Goal: Transaction & Acquisition: Purchase product/service

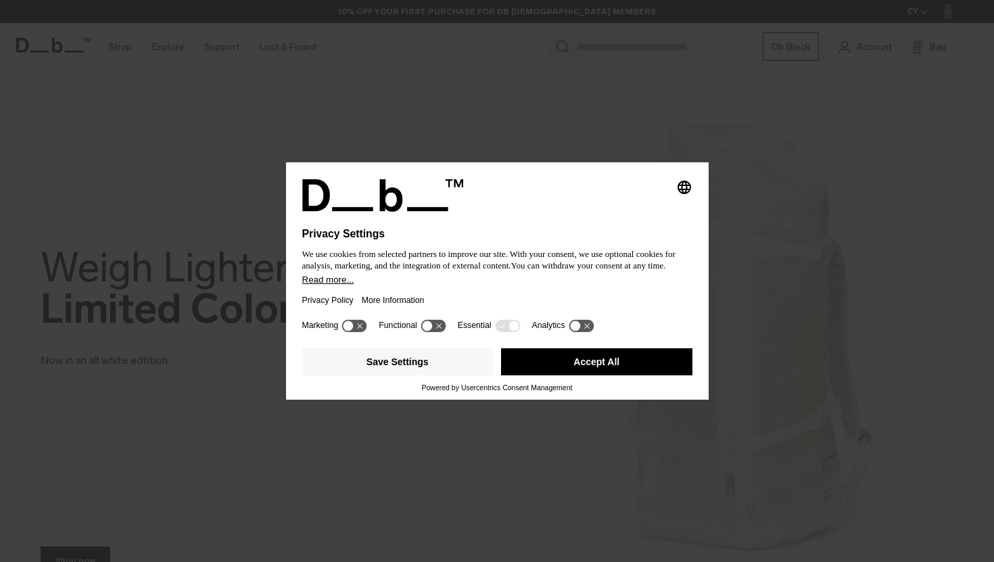
click at [612, 363] on button "Accept All" at bounding box center [596, 361] width 191 height 27
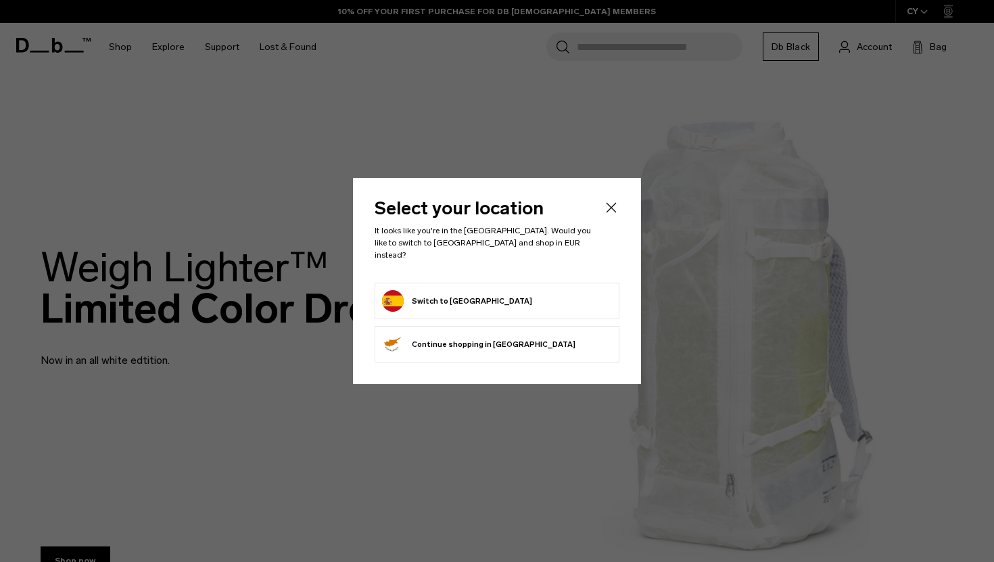
click at [560, 303] on form "Switch to Spain" at bounding box center [497, 301] width 230 height 22
click at [602, 214] on header "Select your location It looks like you're in the Spain. Would you like to switc…" at bounding box center [497, 241] width 245 height 83
click at [609, 212] on icon "Close" at bounding box center [611, 208] width 16 height 16
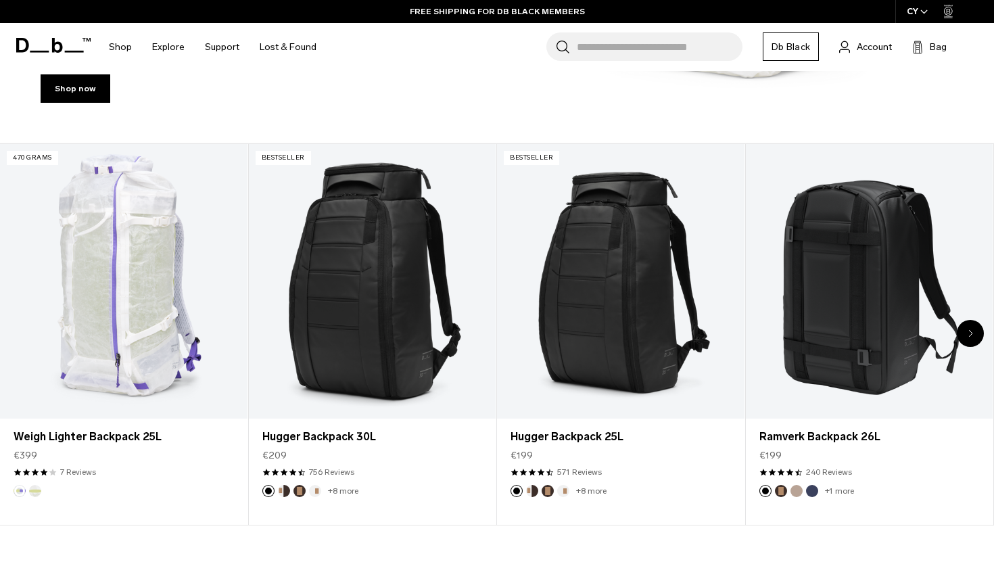
scroll to position [473, 0]
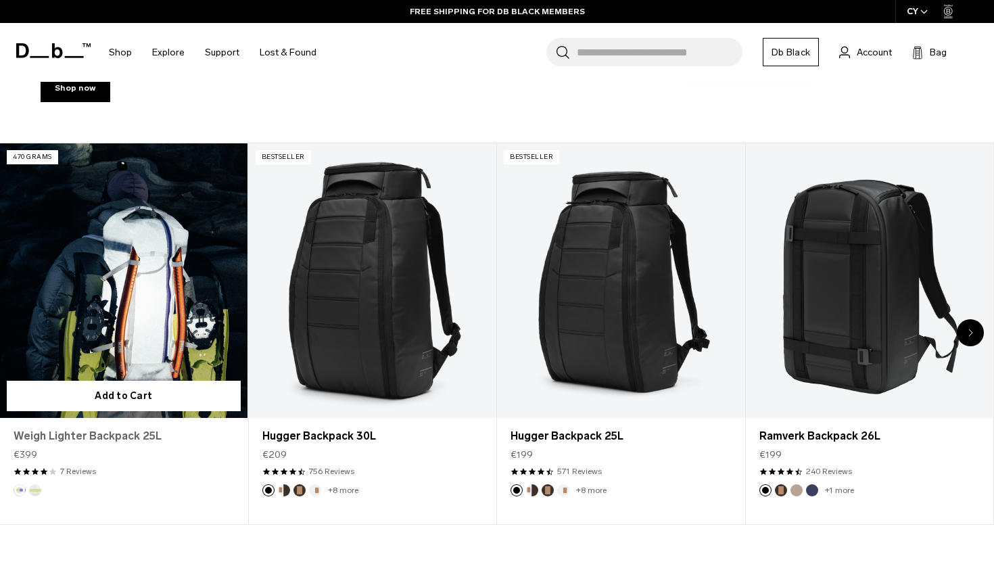
click at [74, 438] on link "Weigh Lighter Backpack 25L" at bounding box center [124, 436] width 221 height 16
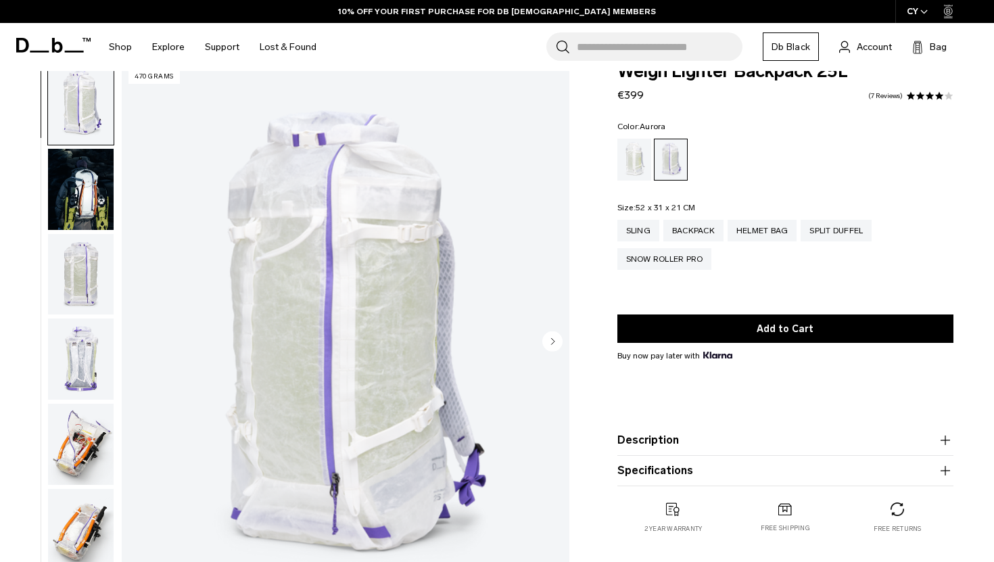
click at [643, 171] on div "Diffusion" at bounding box center [635, 160] width 34 height 42
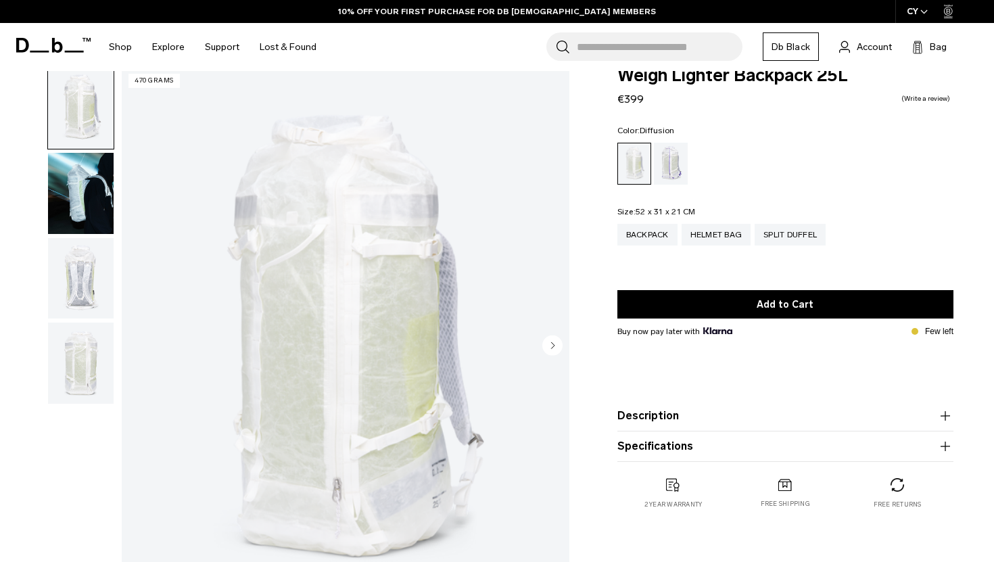
click at [552, 343] on icon "Next slide" at bounding box center [552, 345] width 20 height 20
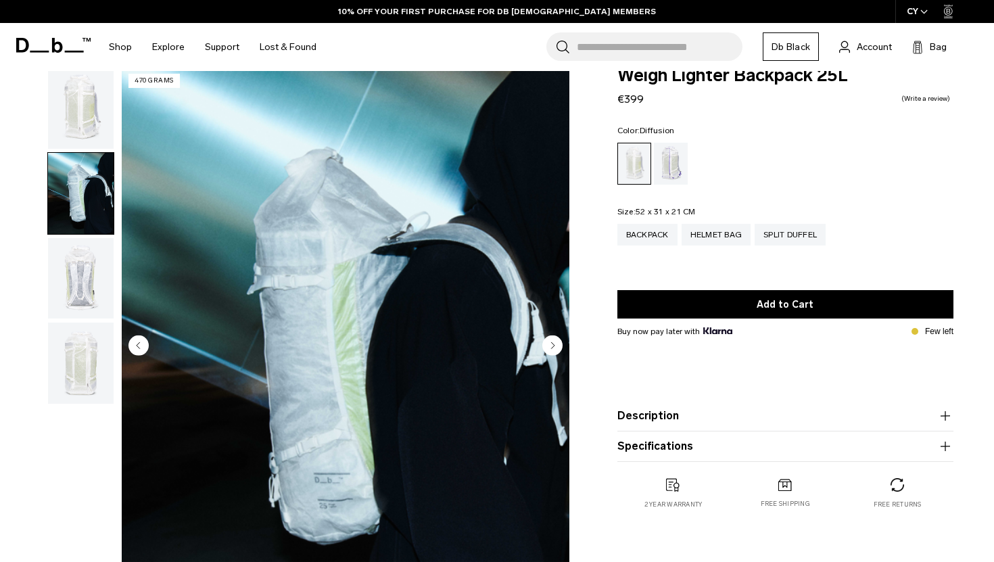
click at [552, 343] on icon "Next slide" at bounding box center [552, 345] width 3 height 6
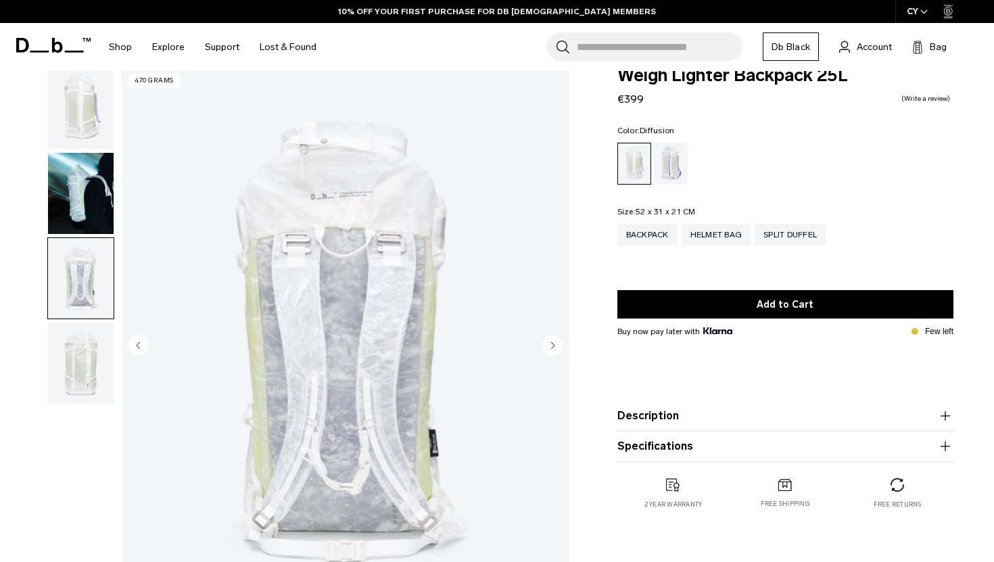
click at [552, 343] on icon "Next slide" at bounding box center [552, 345] width 3 height 6
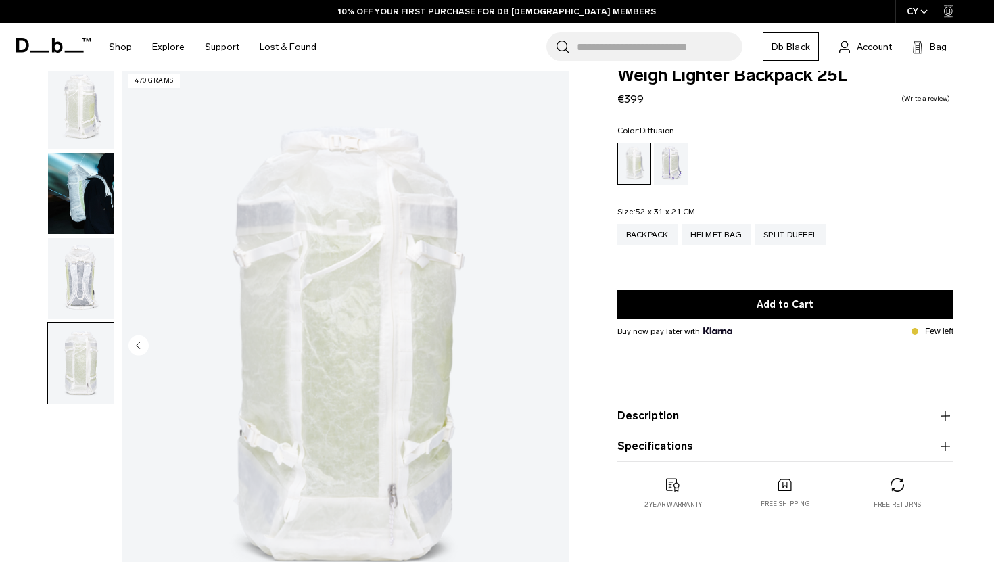
click at [552, 343] on img "4 / 4" at bounding box center [346, 346] width 448 height 559
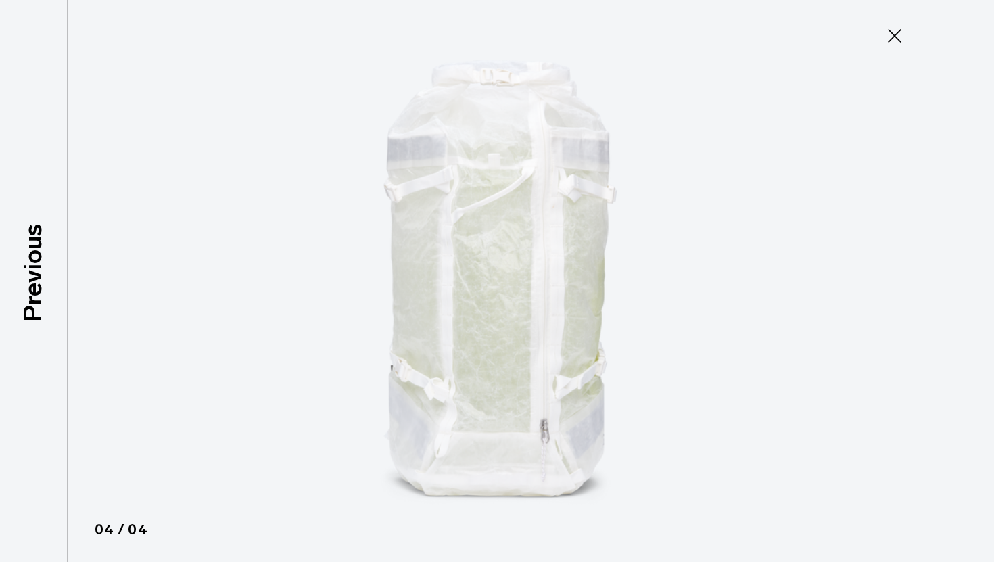
click at [904, 37] on icon at bounding box center [895, 36] width 22 height 22
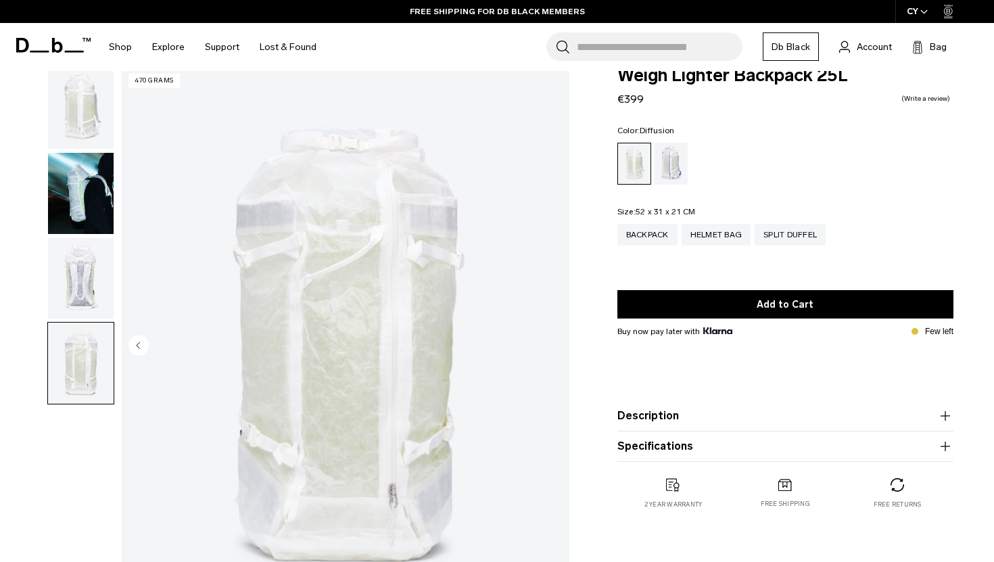
click at [81, 202] on img "button" at bounding box center [81, 193] width 66 height 81
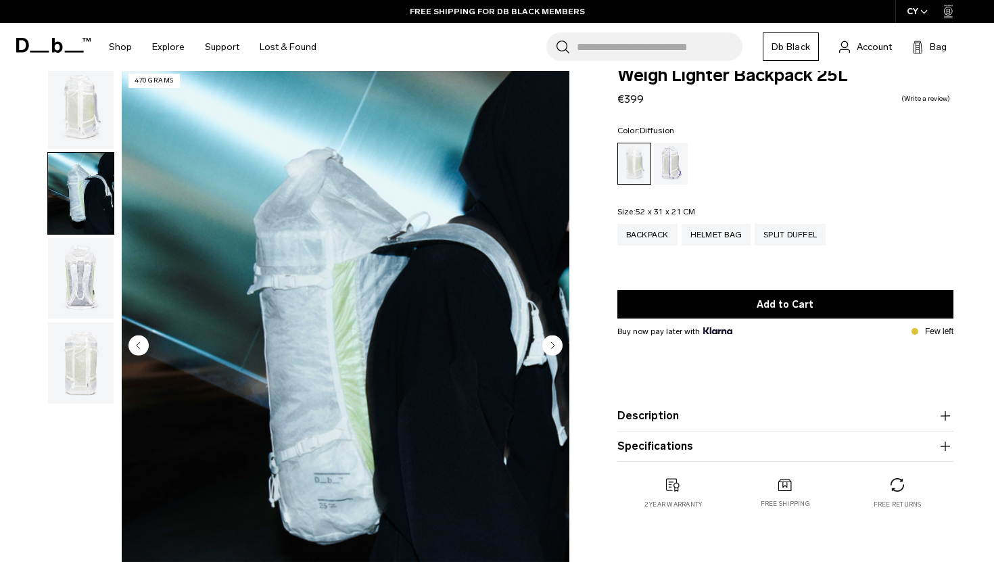
scroll to position [42, 0]
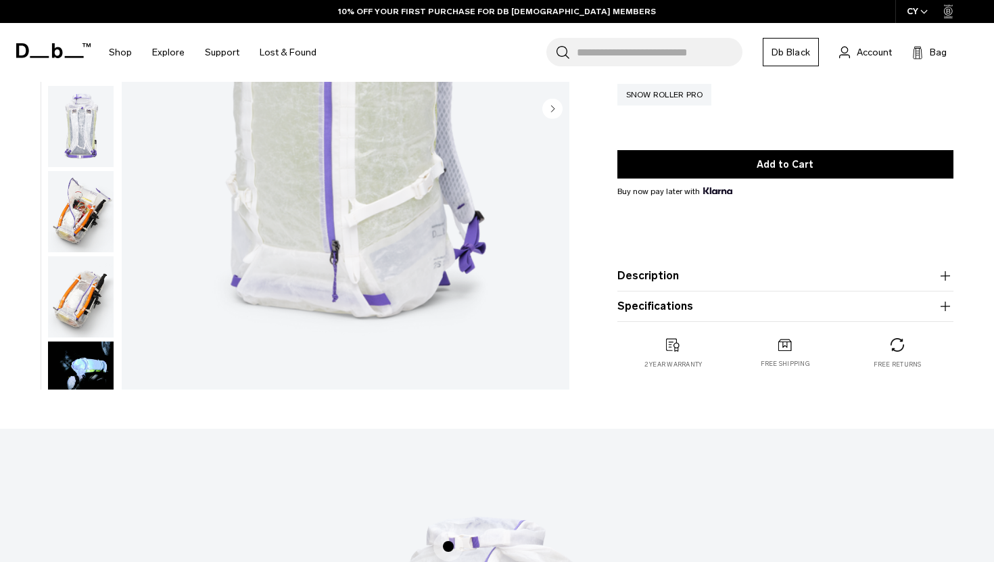
scroll to position [264, 0]
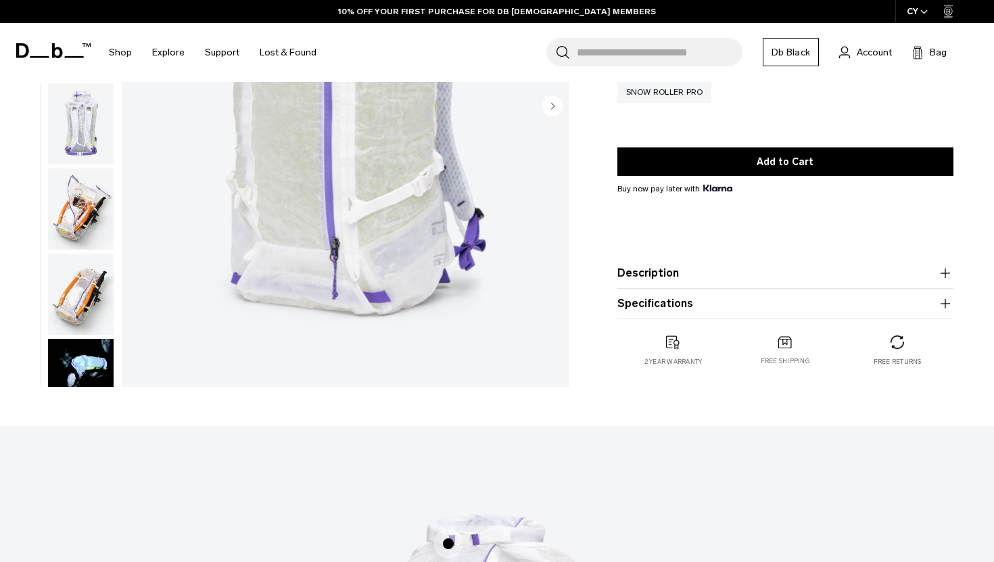
click at [71, 294] on img "button" at bounding box center [81, 294] width 66 height 81
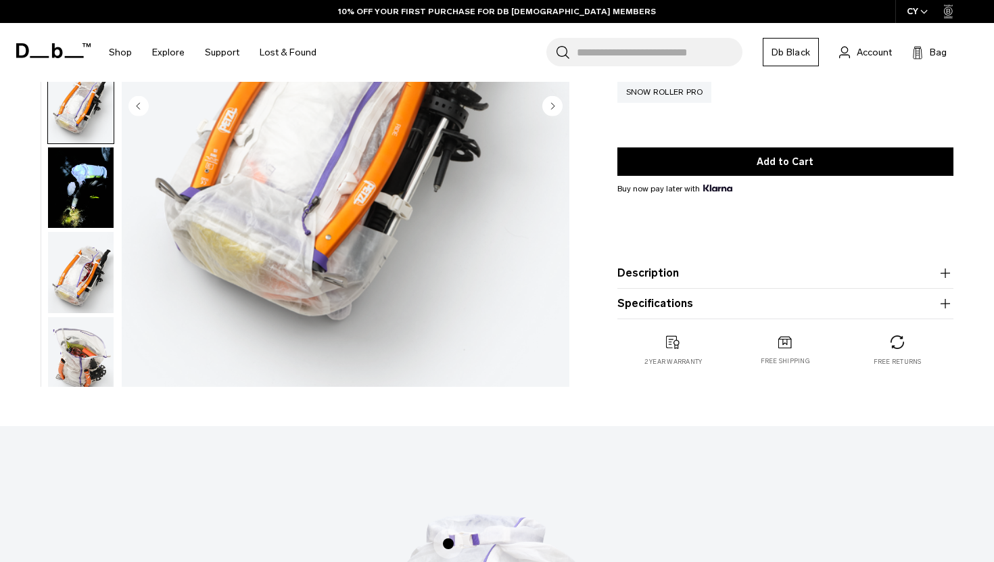
click at [80, 241] on img "button" at bounding box center [81, 272] width 66 height 81
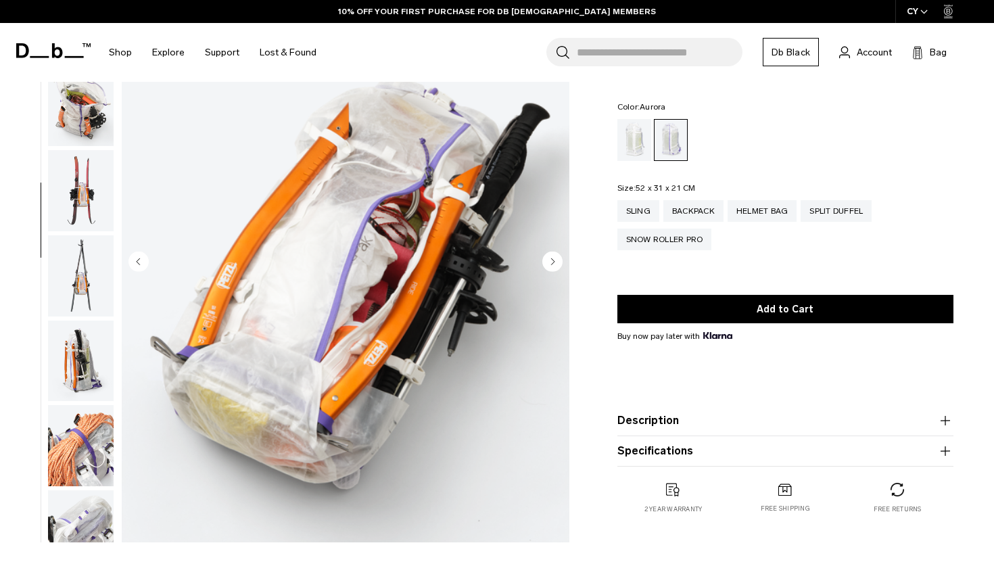
scroll to position [89, 0]
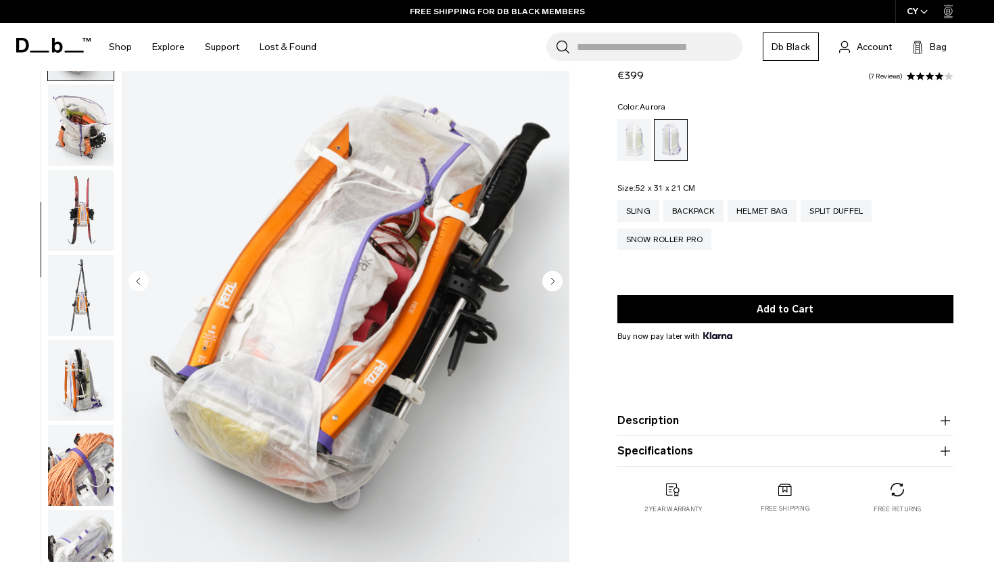
click at [557, 282] on circle "Next slide" at bounding box center [552, 281] width 20 height 20
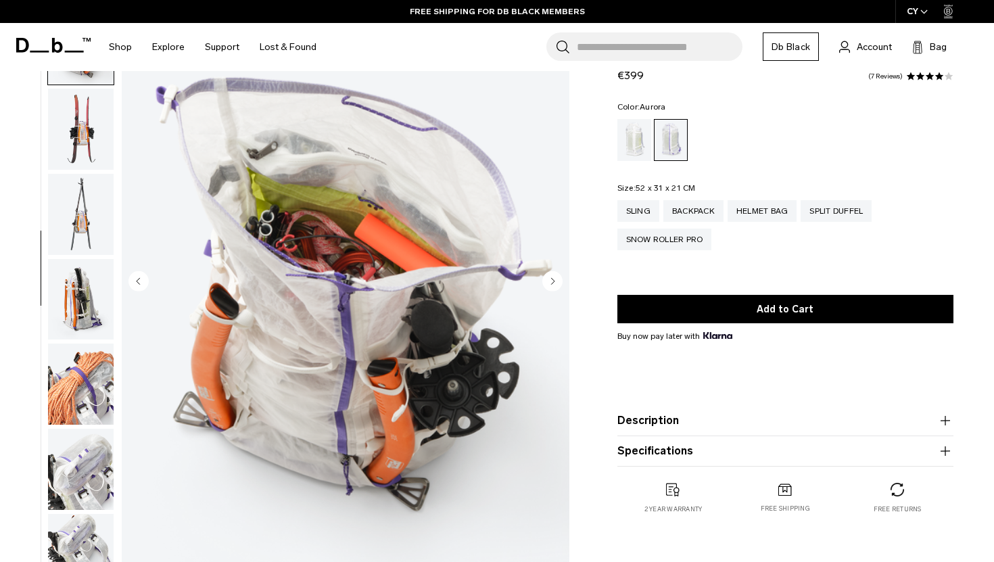
click at [557, 282] on circle "Next slide" at bounding box center [552, 281] width 20 height 20
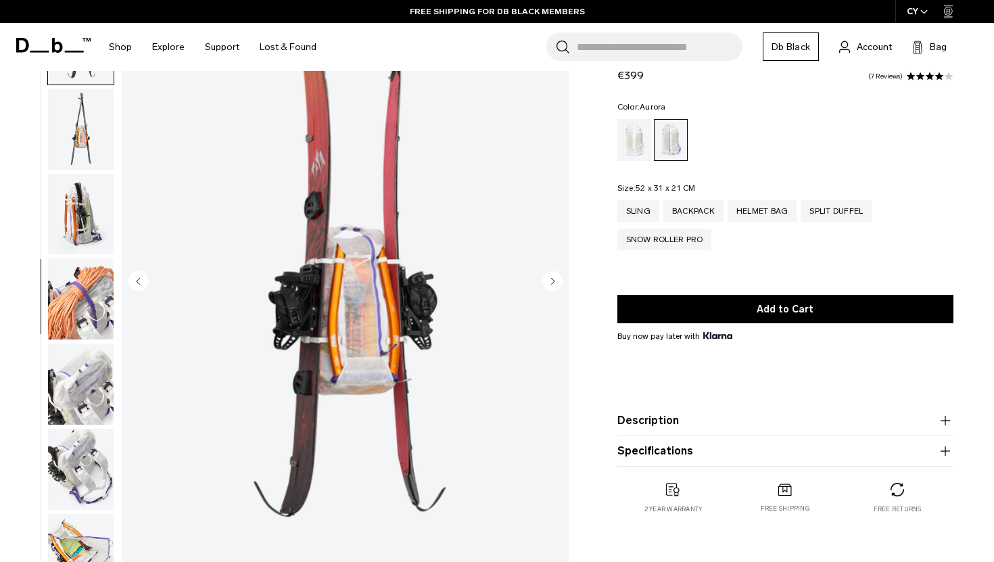
click at [557, 282] on circle "Next slide" at bounding box center [552, 281] width 20 height 20
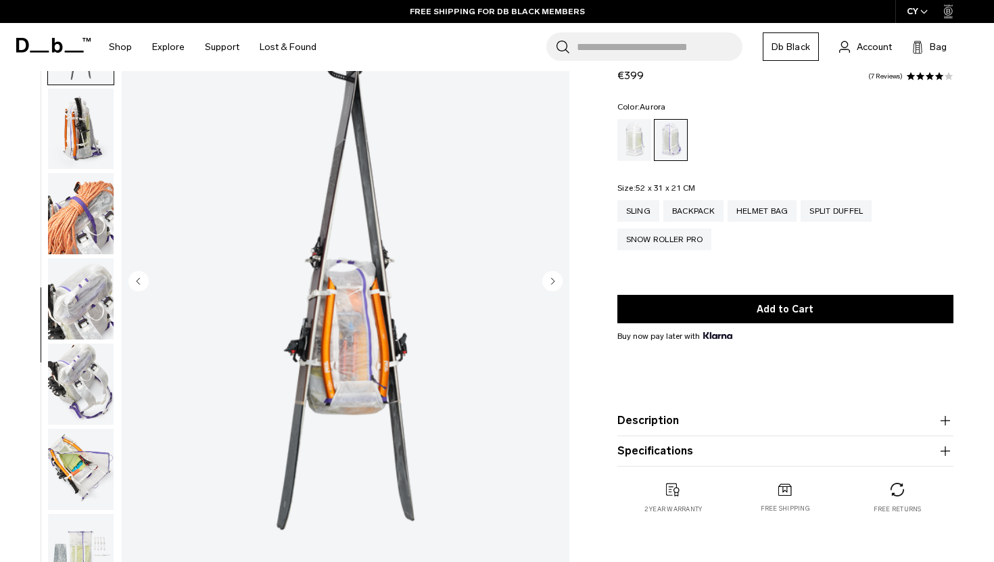
click at [557, 282] on circle "Next slide" at bounding box center [552, 281] width 20 height 20
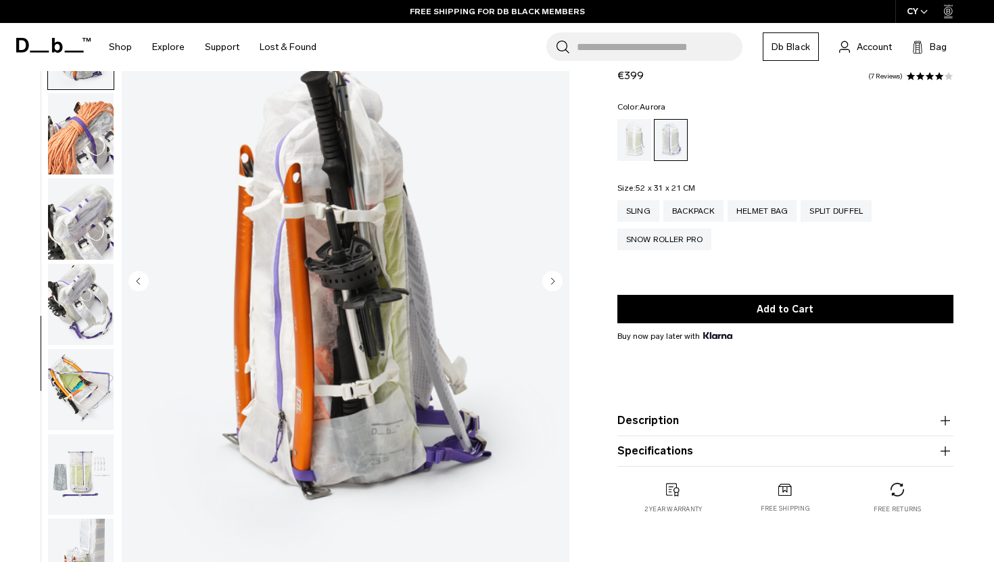
scroll to position [936, 0]
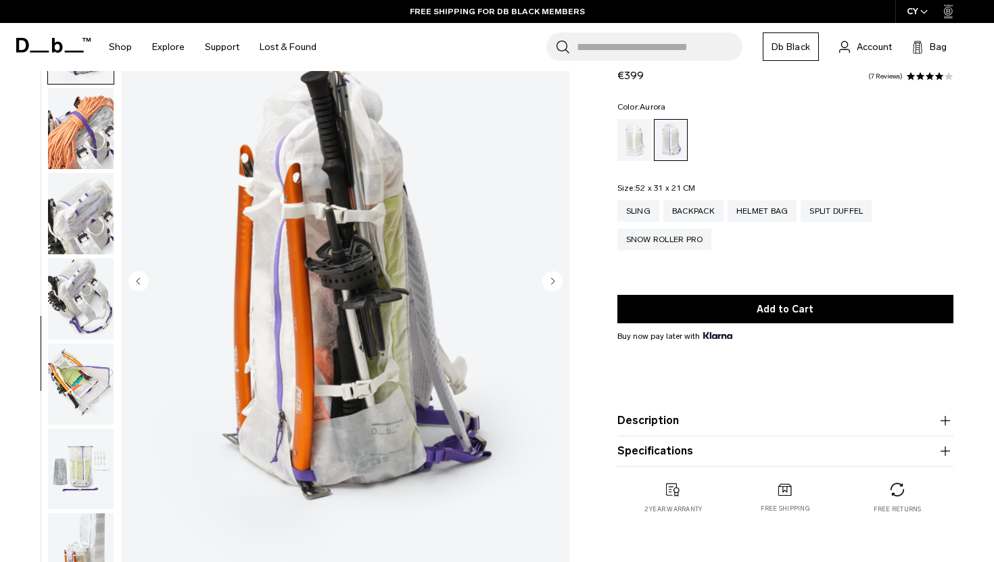
click at [557, 282] on circle "Next slide" at bounding box center [552, 281] width 20 height 20
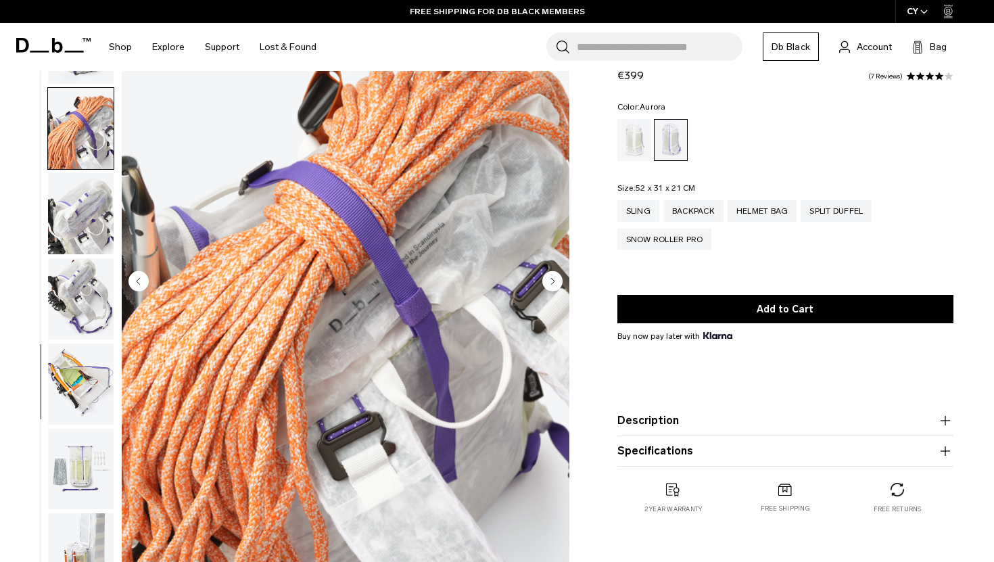
scroll to position [969, 0]
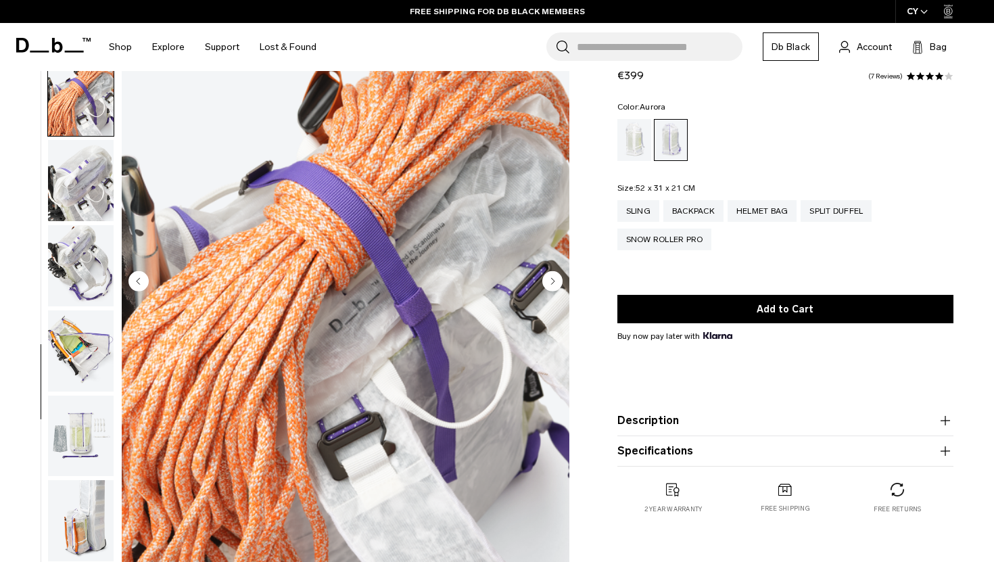
click at [557, 282] on circle "Next slide" at bounding box center [552, 281] width 20 height 20
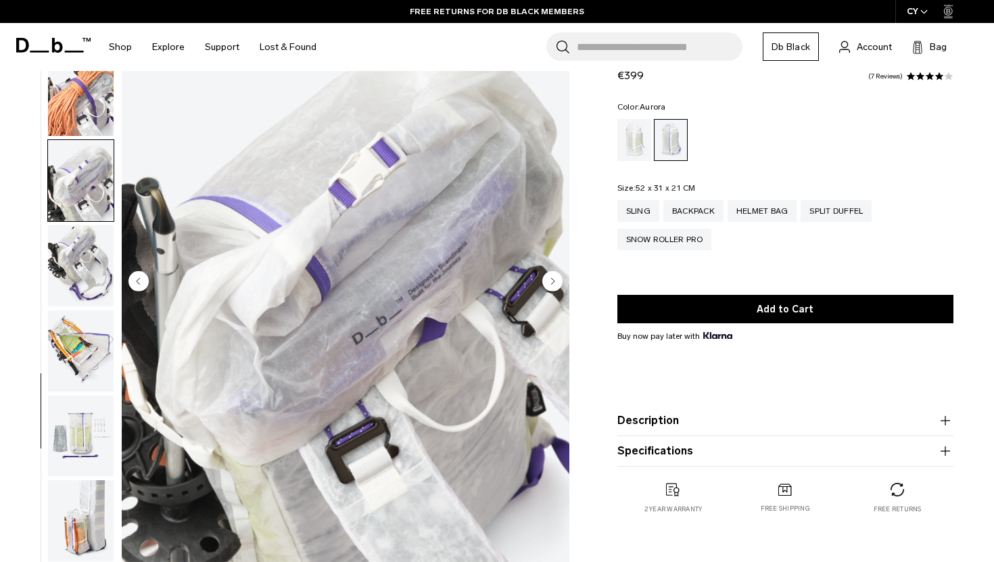
click at [557, 282] on circle "Next slide" at bounding box center [552, 281] width 20 height 20
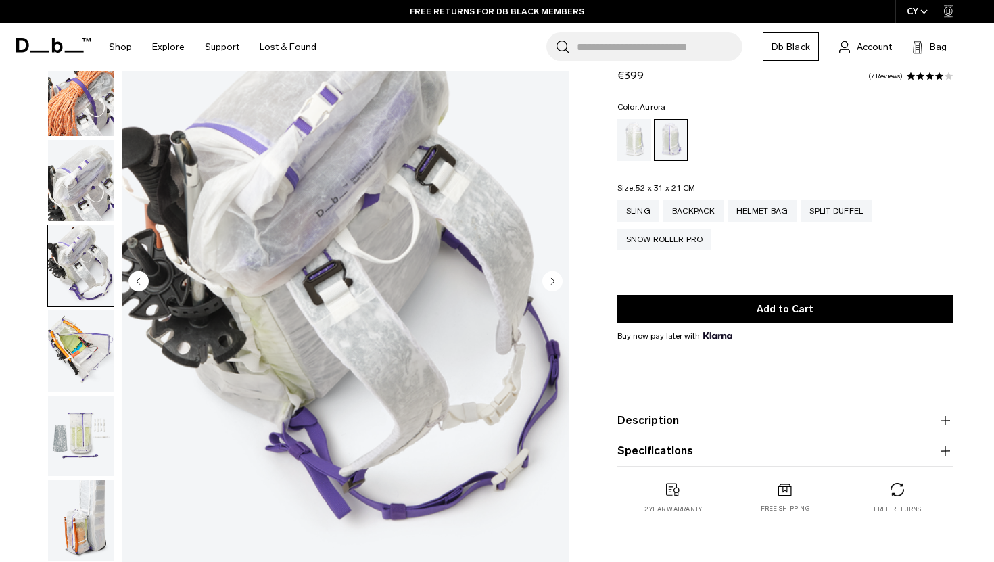
click at [557, 282] on circle "Next slide" at bounding box center [552, 281] width 20 height 20
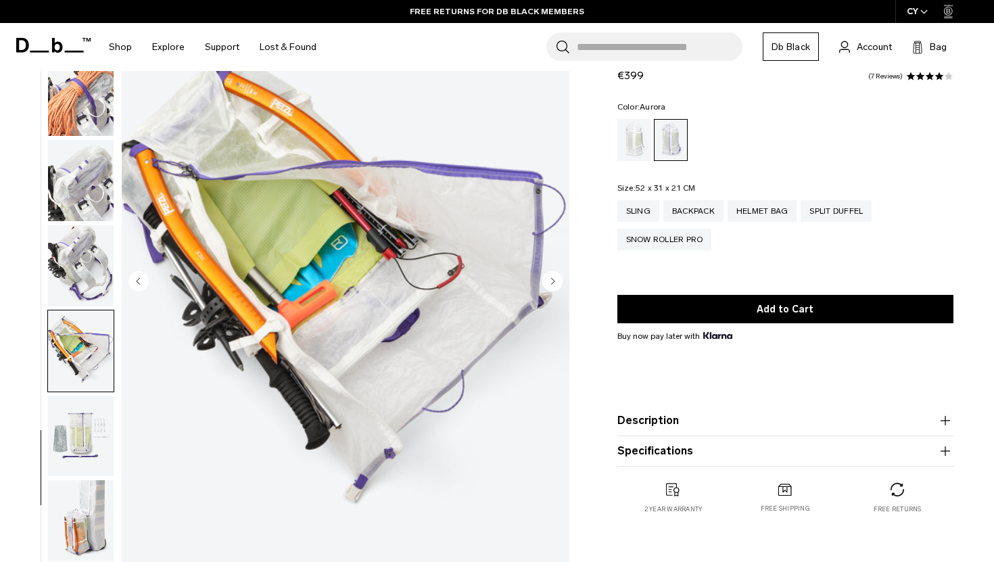
click at [557, 282] on circle "Next slide" at bounding box center [552, 281] width 20 height 20
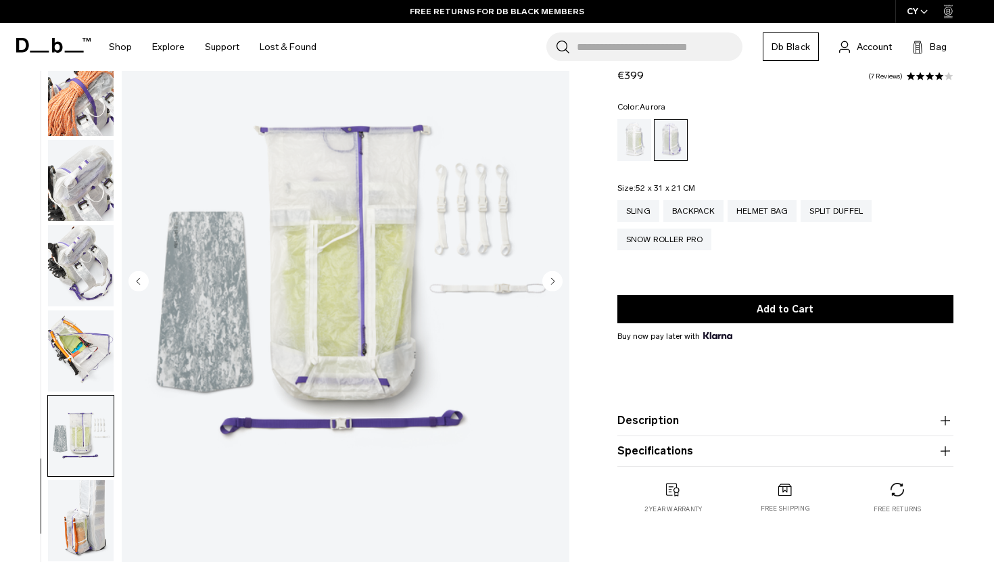
click at [557, 282] on circle "Next slide" at bounding box center [552, 281] width 20 height 20
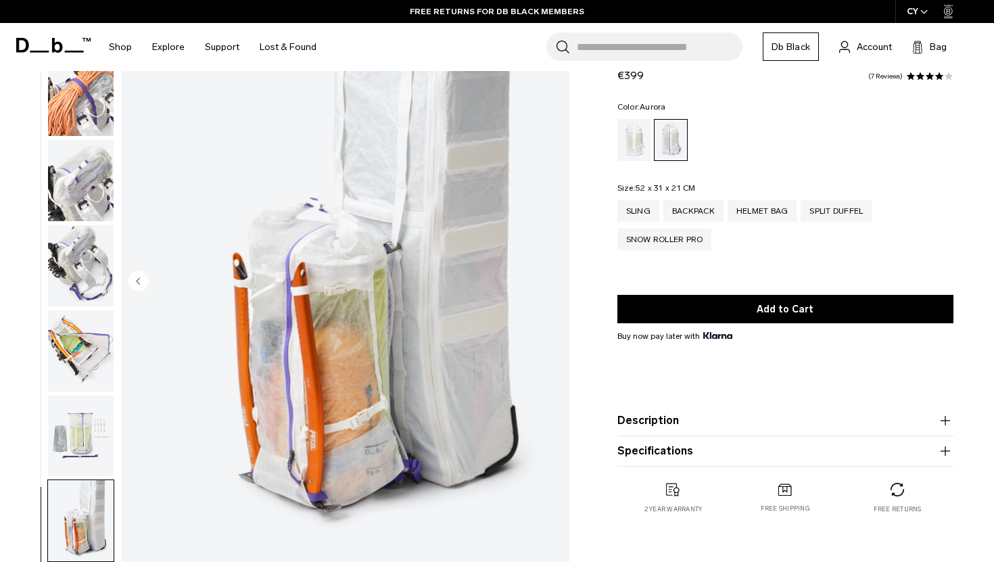
click at [557, 282] on img "18 / 18" at bounding box center [346, 282] width 448 height 559
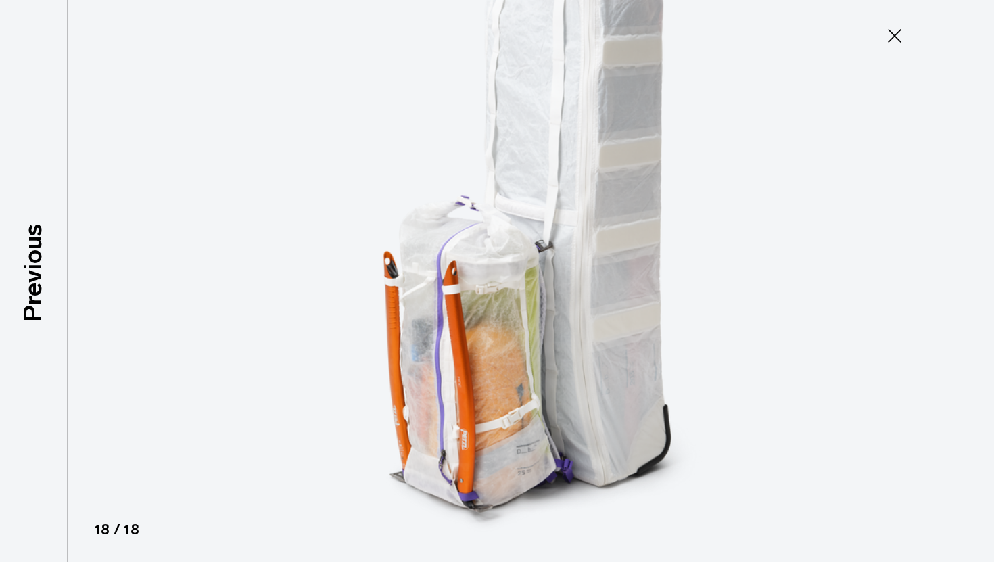
click at [557, 282] on img at bounding box center [497, 281] width 609 height 562
click at [897, 37] on icon at bounding box center [895, 36] width 22 height 22
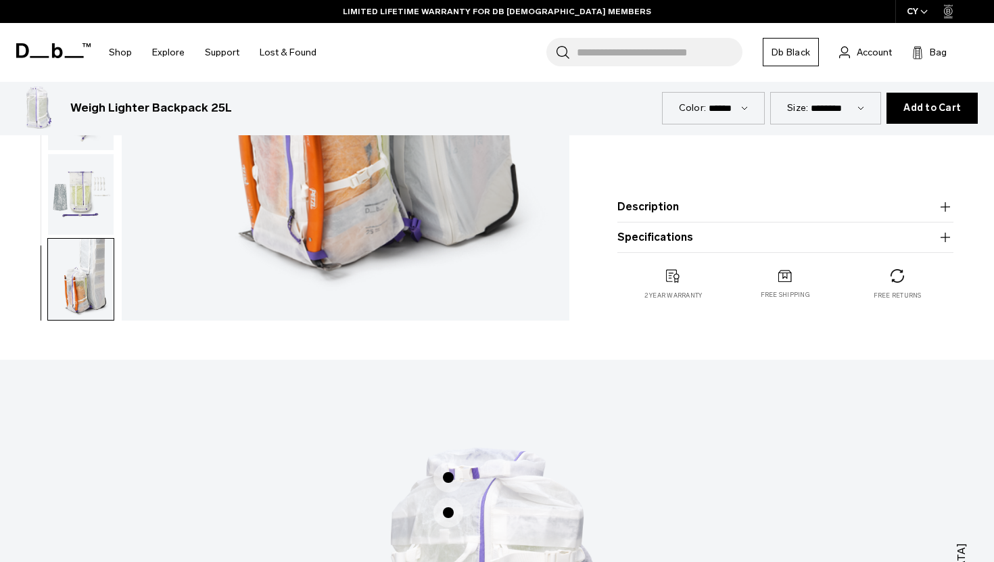
scroll to position [0, 0]
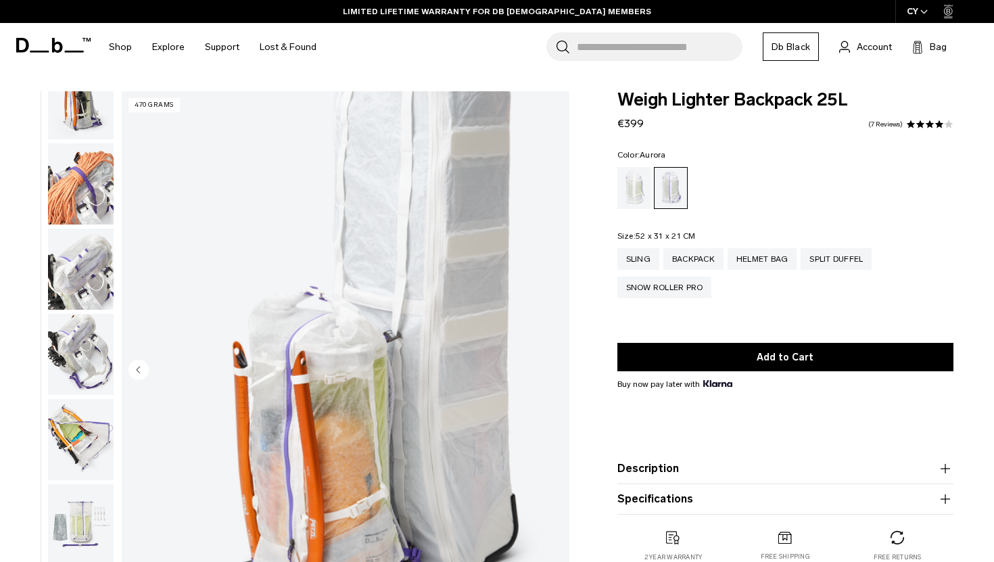
click at [66, 278] on img "button" at bounding box center [81, 269] width 66 height 81
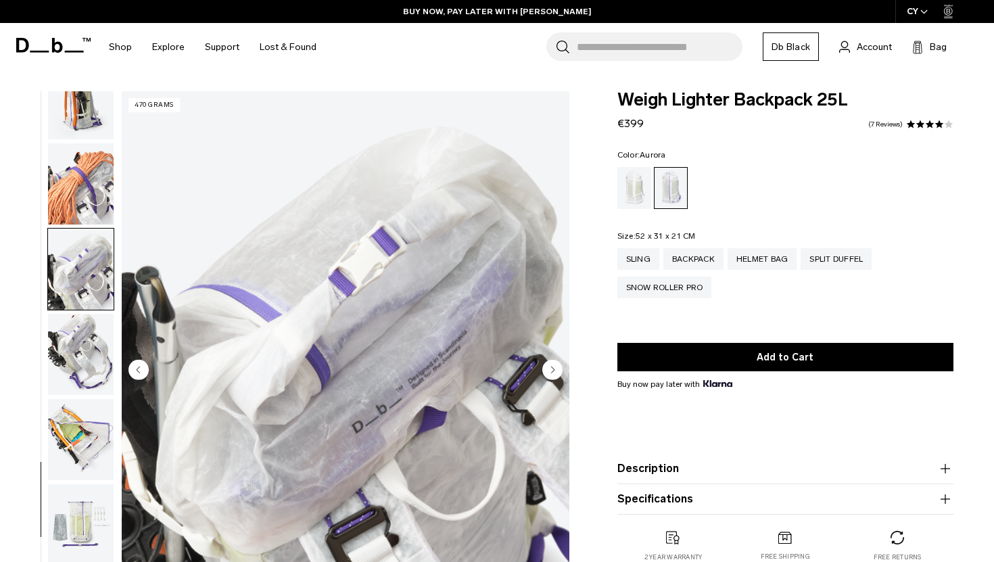
click at [87, 356] on img "button" at bounding box center [81, 354] width 66 height 81
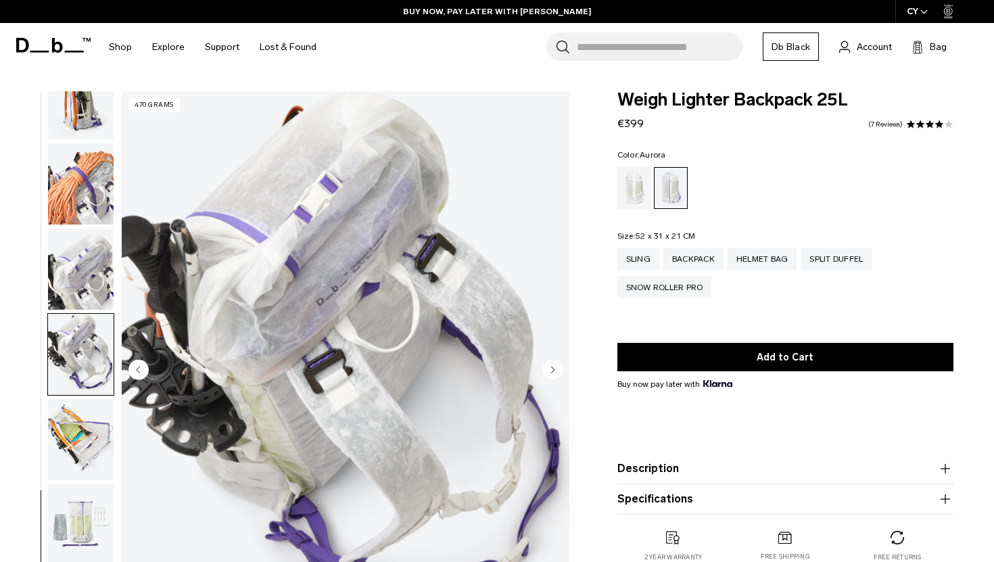
scroll to position [28, 0]
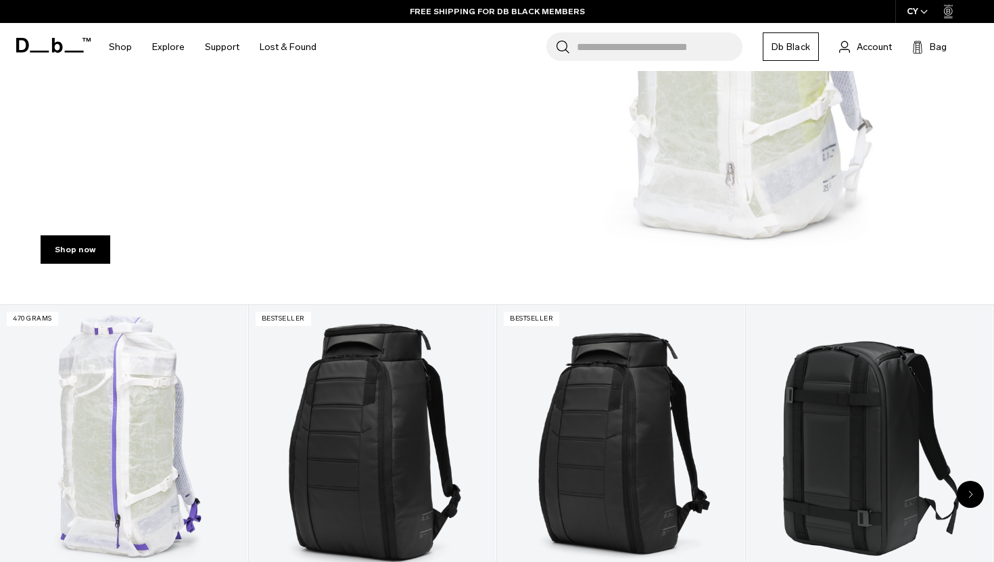
scroll to position [488, 0]
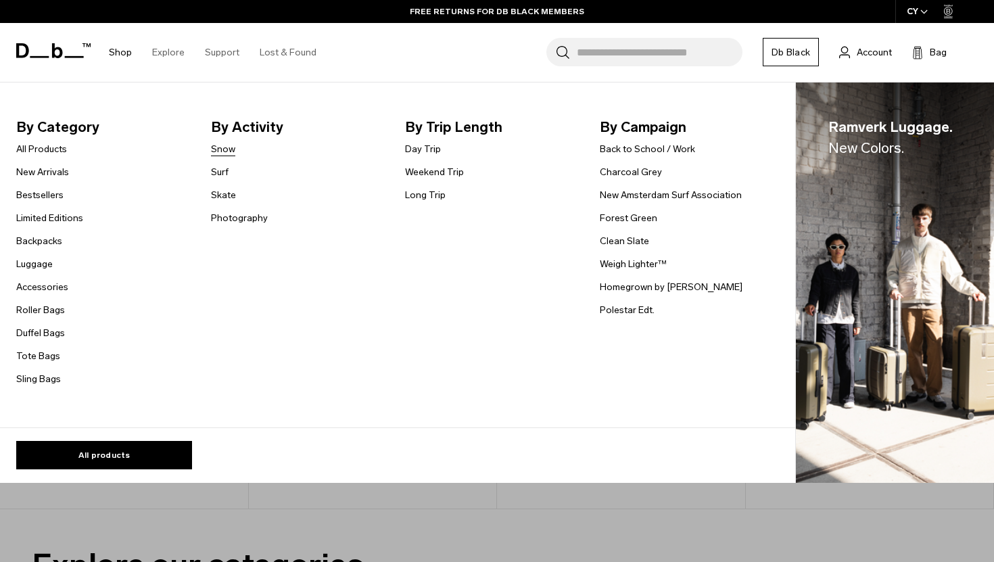
click at [226, 152] on link "Snow" at bounding box center [223, 149] width 24 height 14
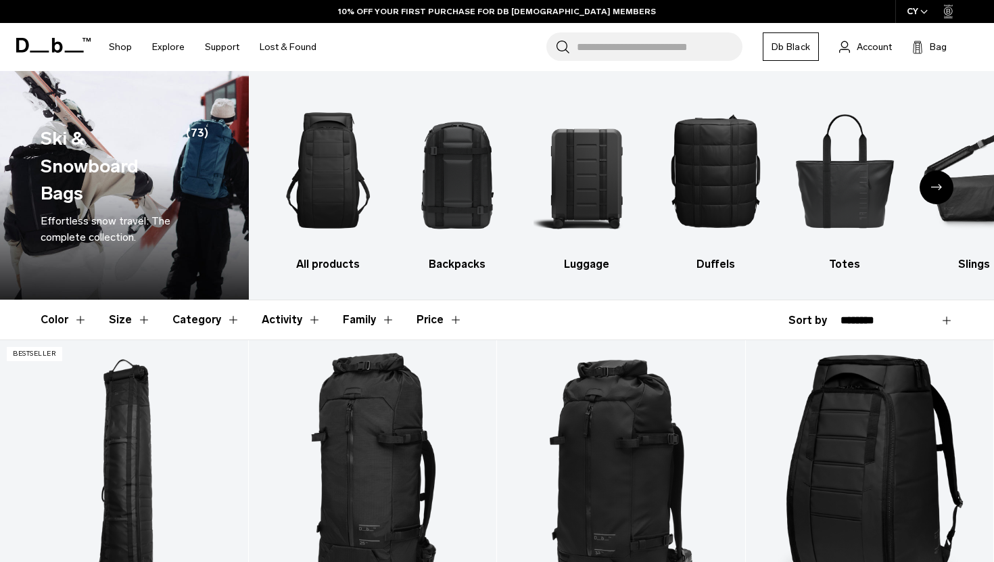
click at [935, 183] on div "Next slide" at bounding box center [937, 187] width 34 height 34
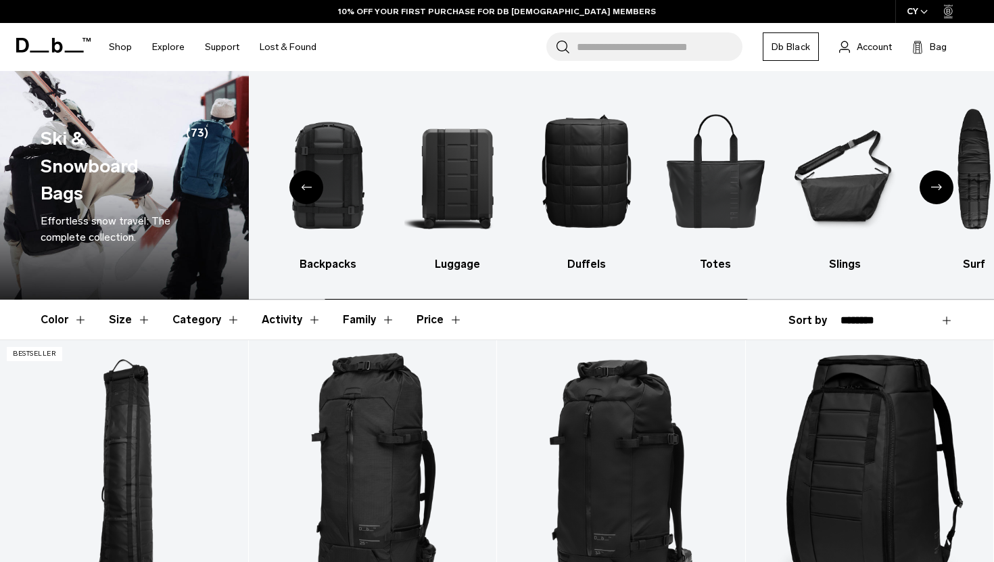
click at [935, 183] on div "Next slide" at bounding box center [937, 187] width 34 height 34
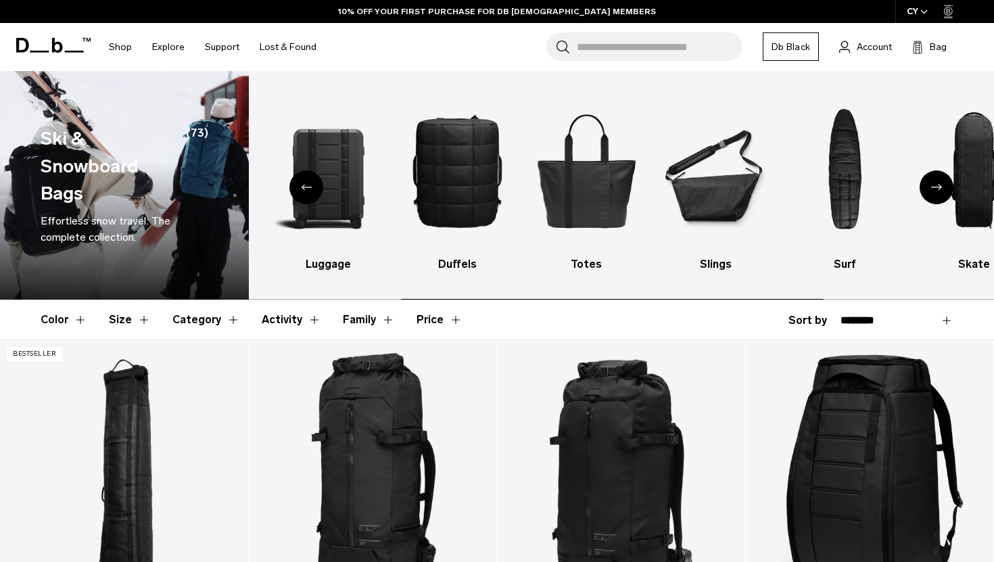
click at [935, 183] on div "Next slide" at bounding box center [937, 187] width 34 height 34
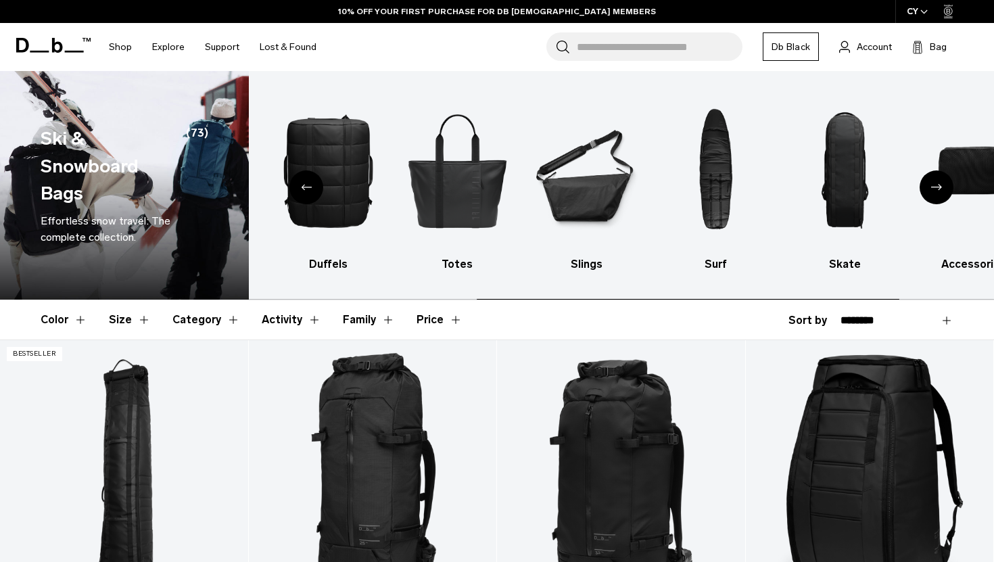
click at [935, 183] on div "Next slide" at bounding box center [937, 187] width 34 height 34
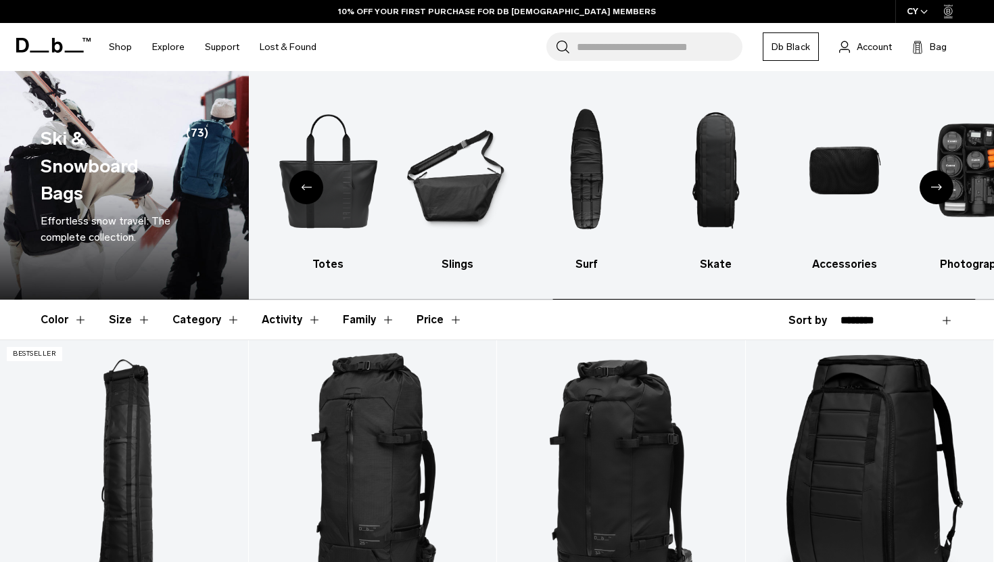
click at [935, 183] on div "Next slide" at bounding box center [937, 187] width 34 height 34
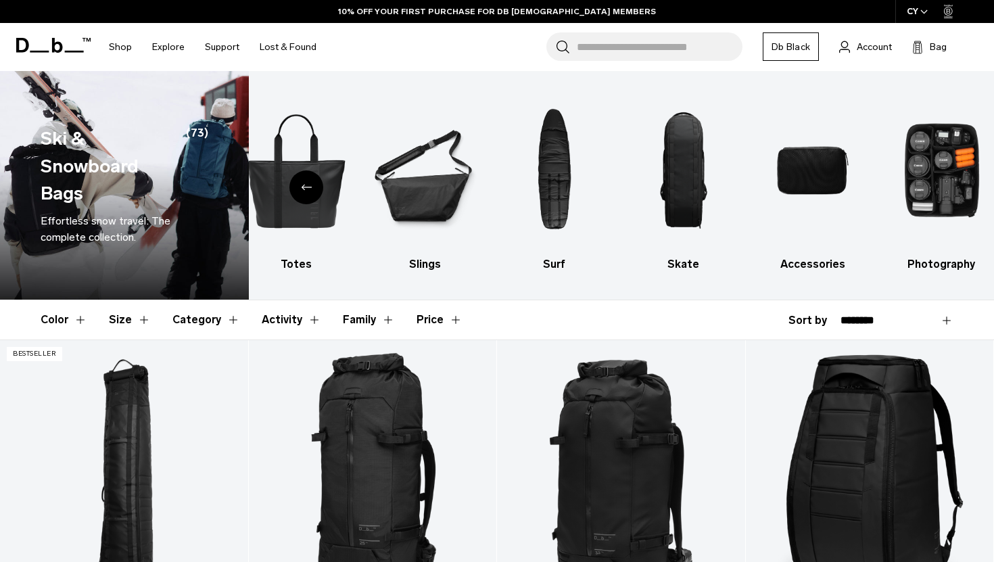
click at [300, 181] on div "Previous slide" at bounding box center [307, 187] width 34 height 34
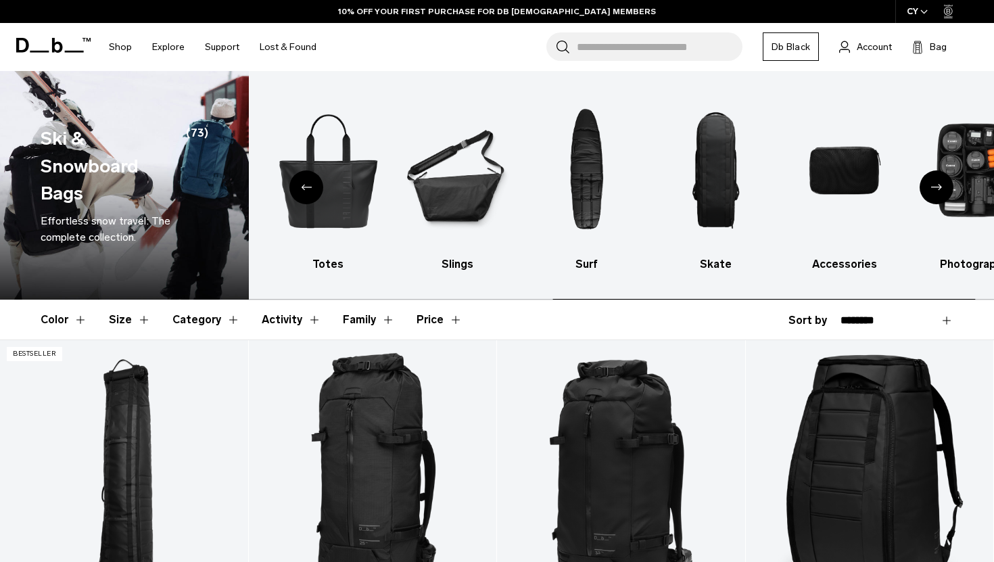
click at [300, 181] on div "Previous slide" at bounding box center [307, 187] width 34 height 34
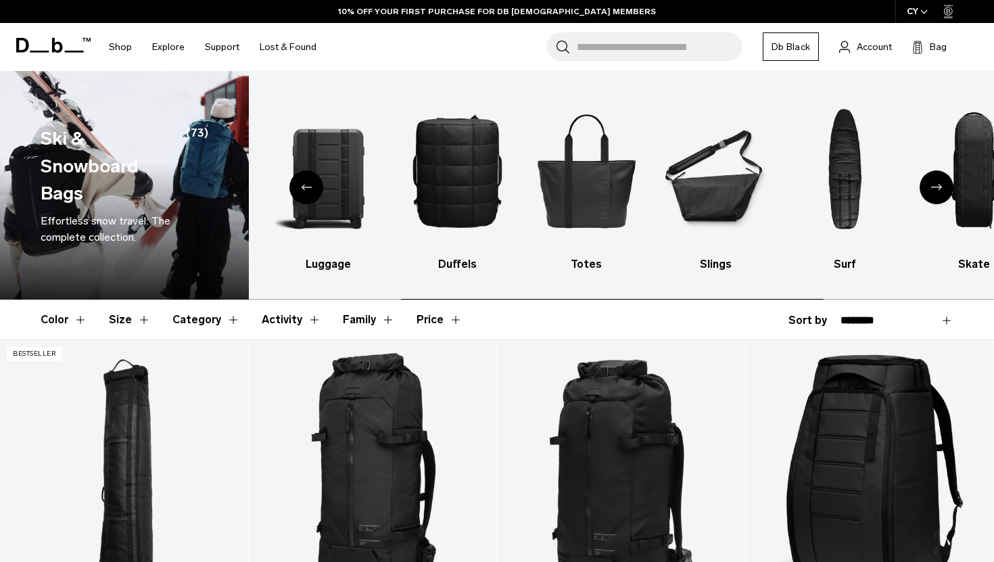
click at [300, 181] on div "Previous slide" at bounding box center [307, 187] width 34 height 34
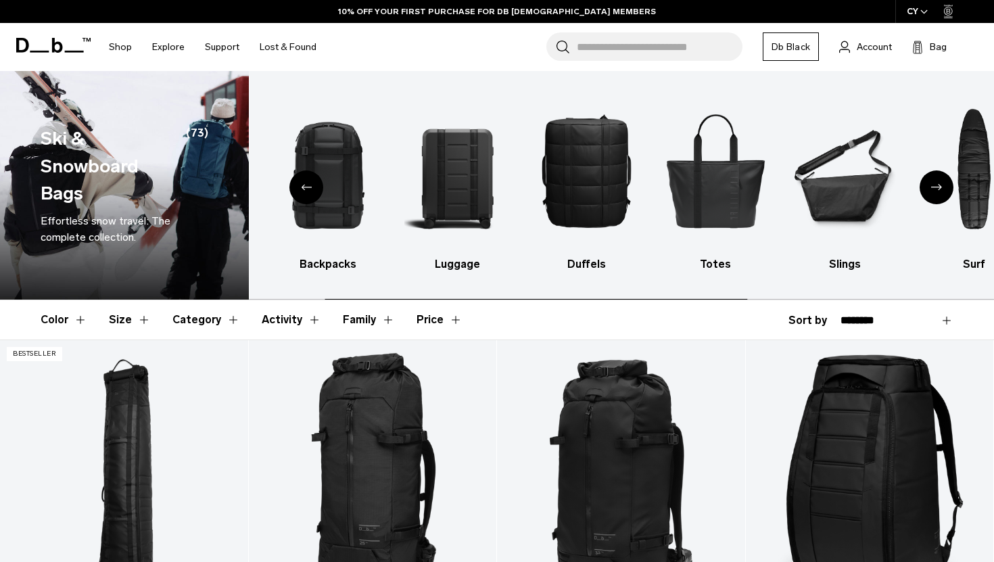
click at [300, 181] on div "Previous slide" at bounding box center [307, 187] width 34 height 34
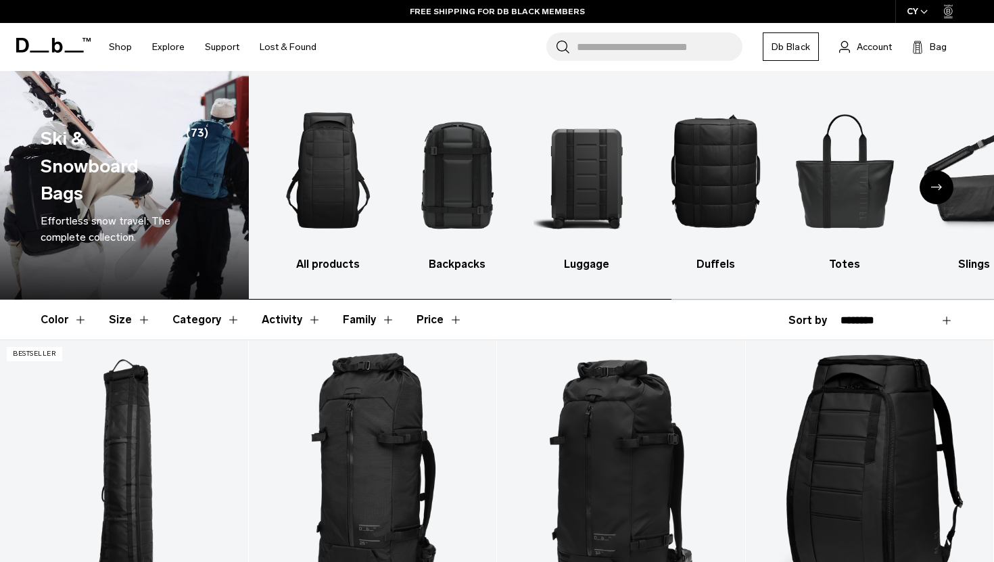
click at [300, 181] on img "1 / 10" at bounding box center [329, 170] width 106 height 158
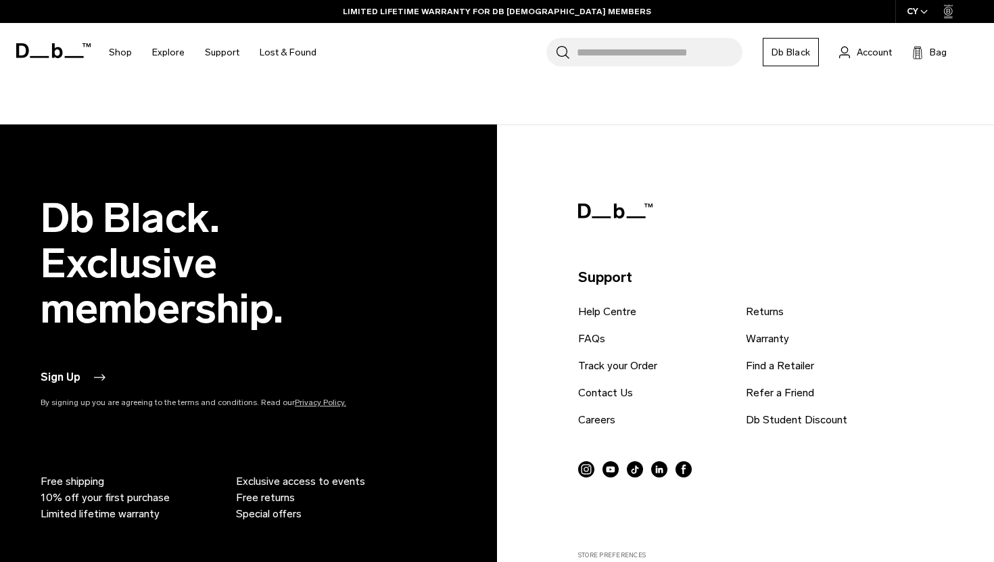
scroll to position [4694, 0]
